Goal: Navigation & Orientation: Find specific page/section

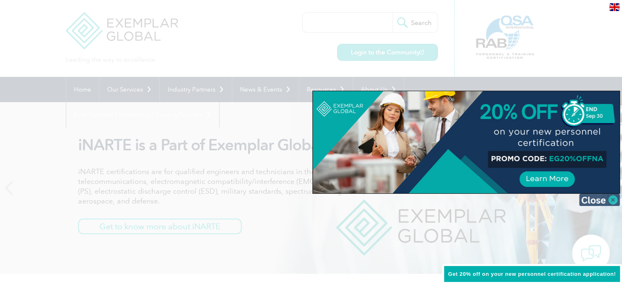
click at [591, 200] on img at bounding box center [599, 200] width 41 height 12
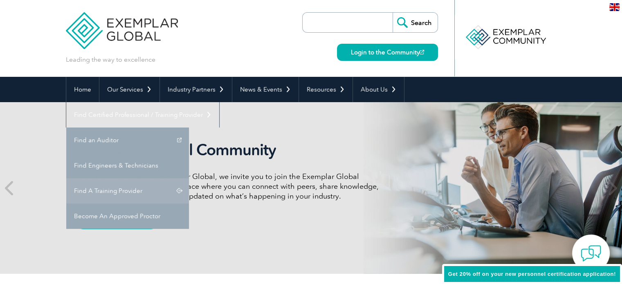
click at [189, 178] on link "Find A Training Provider" at bounding box center [127, 190] width 123 height 25
